Goal: Check status: Check status

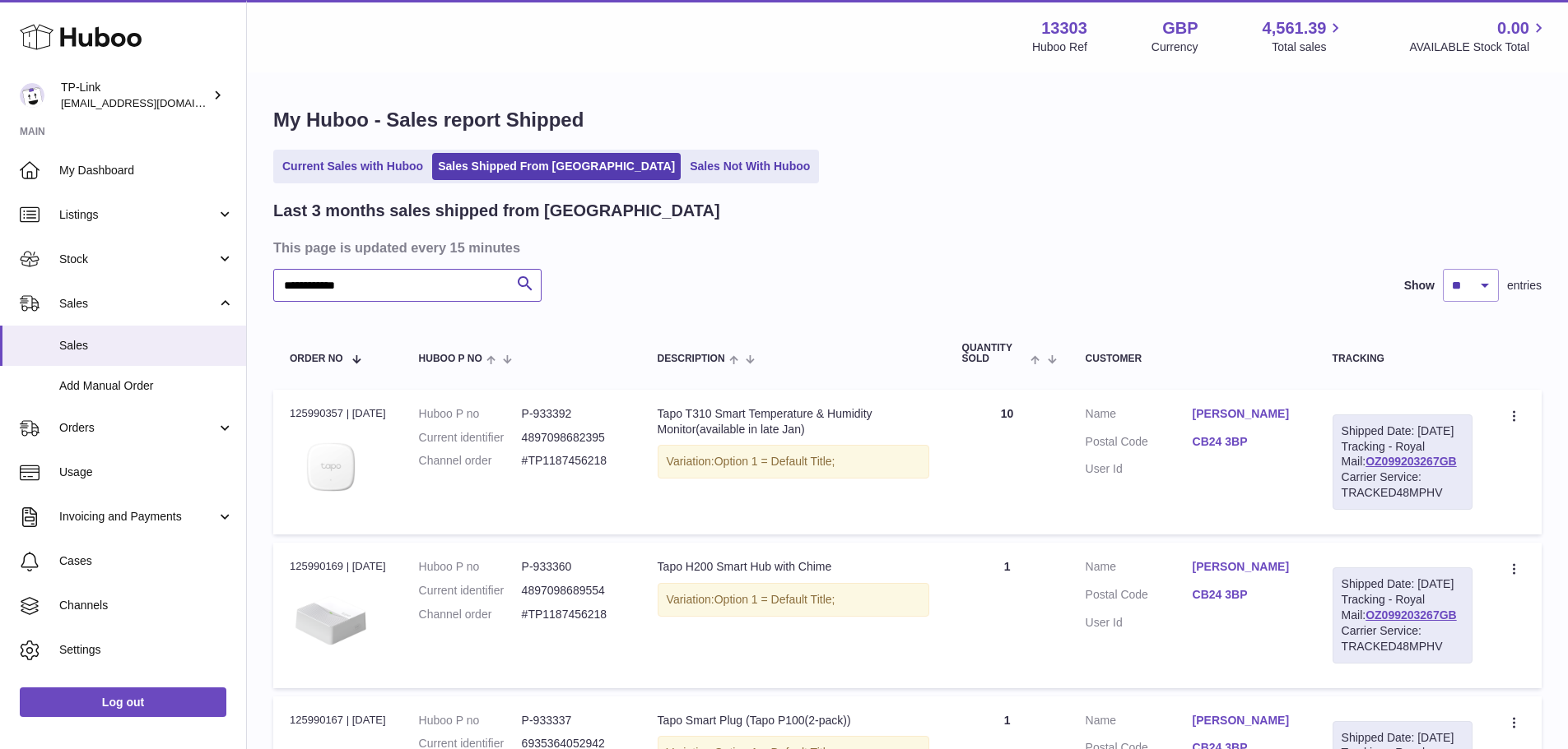
click at [440, 280] on input "**********" at bounding box center [407, 285] width 268 height 33
paste input "text"
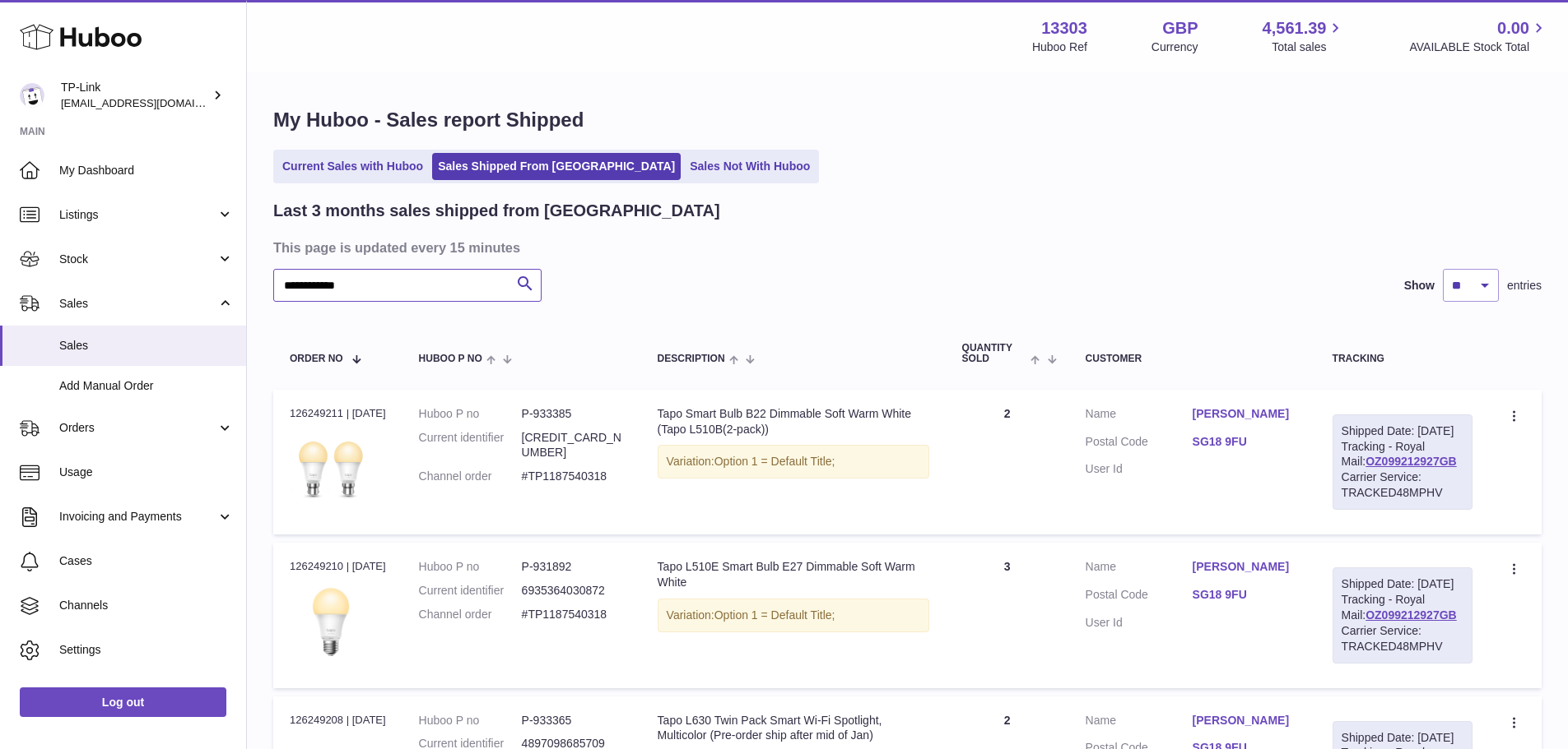
type input "**********"
click at [886, 239] on h3 "This page is updated every 15 minutes" at bounding box center [905, 247] width 1264 height 18
click at [908, 157] on div "Current Sales with Huboo Sales Shipped From [GEOGRAPHIC_DATA] Sales Not With Hu…" at bounding box center [907, 166] width 1268 height 34
click at [853, 255] on h3 "This page is updated every 15 minutes" at bounding box center [905, 247] width 1264 height 18
click at [1004, 167] on div "Current Sales with Huboo Sales Shipped From [GEOGRAPHIC_DATA] Sales Not With Hu…" at bounding box center [907, 166] width 1268 height 34
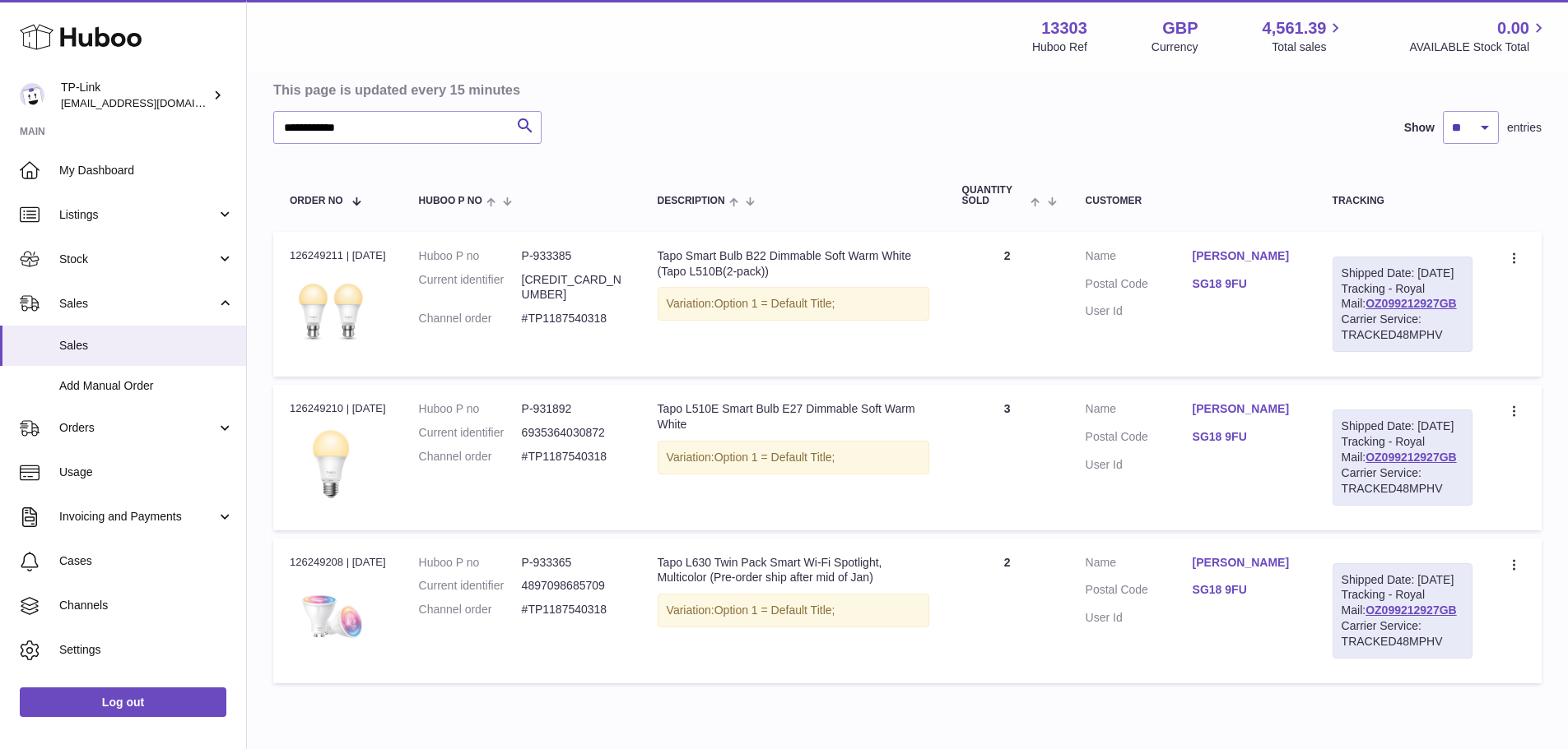
scroll to position [323, 0]
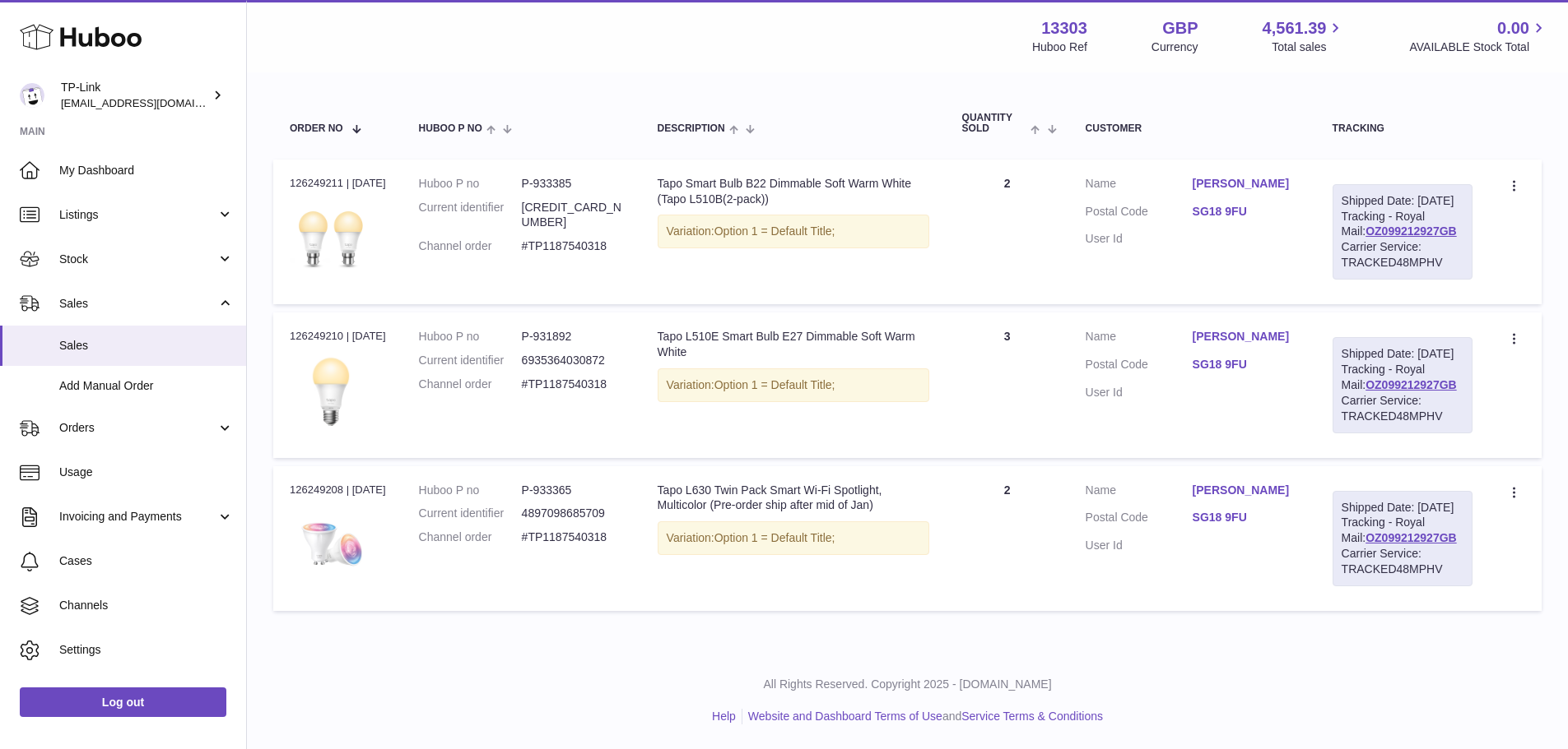
click at [997, 232] on td "Quantity 2" at bounding box center [1007, 232] width 124 height 145
click at [1435, 378] on link "OZ099212927GB" at bounding box center [1411, 384] width 92 height 13
click at [293, 329] on div "Order no 126249210 | [DATE]" at bounding box center [337, 336] width 96 height 15
copy div "126249210"
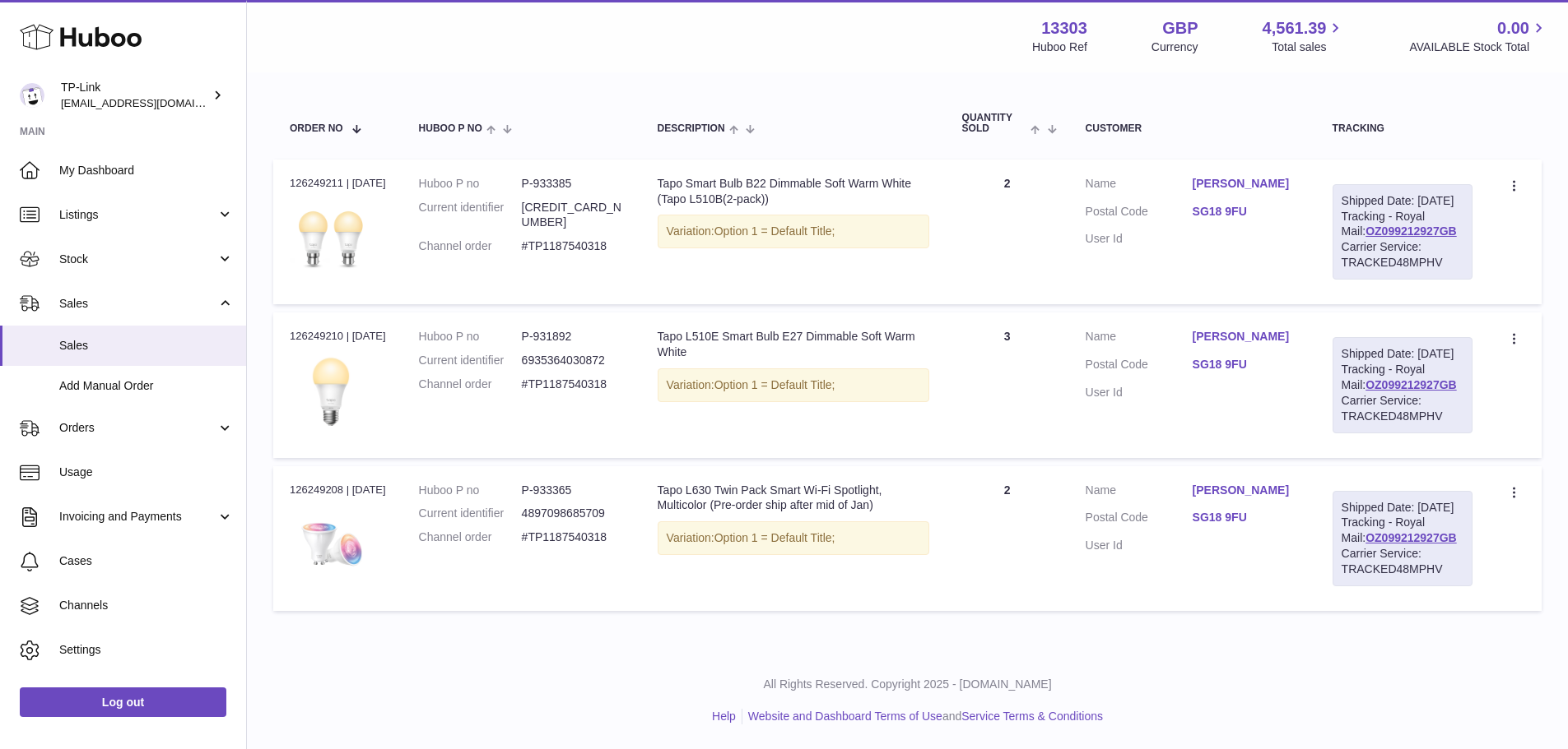
copy div "126249210"
